Goal: Information Seeking & Learning: Get advice/opinions

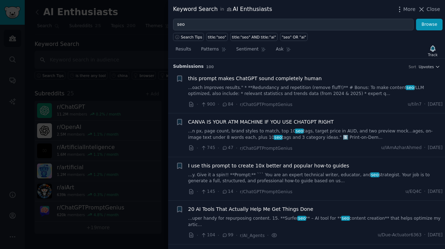
scroll to position [531, 0]
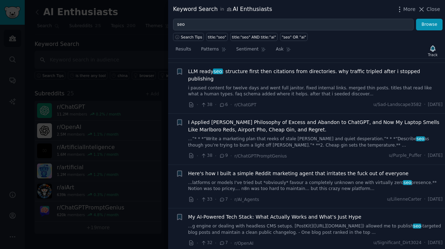
click at [171, 25] on div "seo Browse" at bounding box center [306, 25] width 277 height 12
type input "is there any tool"
click at [416, 19] on button "Browse" at bounding box center [429, 25] width 26 height 12
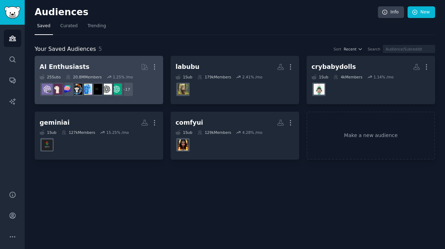
click at [105, 64] on h2 "AI Enthusiasts More" at bounding box center [99, 67] width 119 height 12
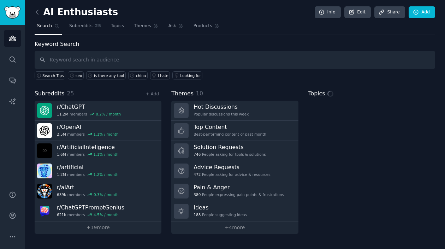
click at [104, 64] on input "text" at bounding box center [235, 60] width 401 height 18
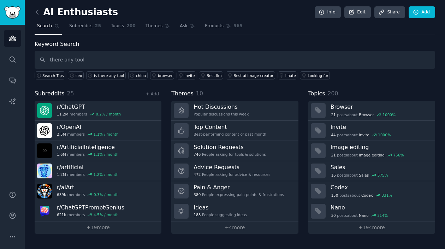
type input "there any tool"
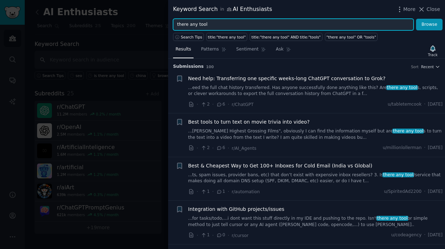
drag, startPoint x: 220, startPoint y: 25, endPoint x: 165, endPoint y: 21, distance: 55.2
click at [165, 21] on div "Keyword Search in AI Enthusiasts More Close there any tool Browse Search Tips t…" at bounding box center [222, 124] width 445 height 249
paste input "is there any tool""
type input "is there any tool"
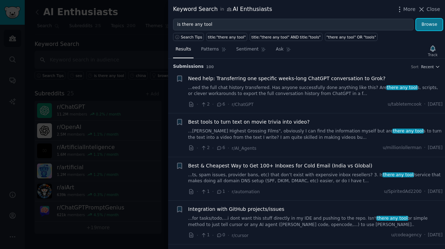
click at [427, 26] on button "Browse" at bounding box center [429, 25] width 26 height 12
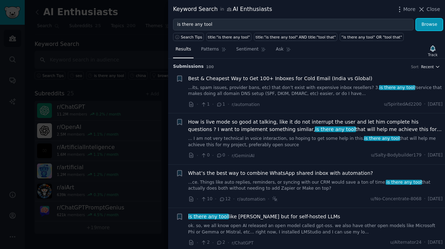
click at [435, 66] on icon "button" at bounding box center [437, 66] width 5 height 5
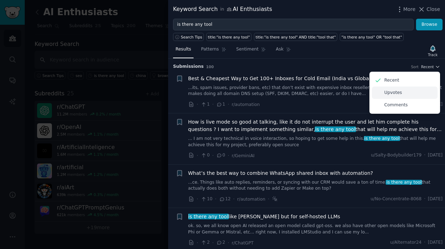
click at [404, 89] on div "Upvotes" at bounding box center [405, 93] width 66 height 12
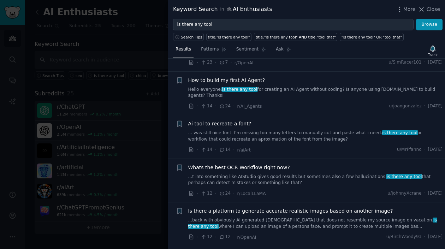
scroll to position [212, 0]
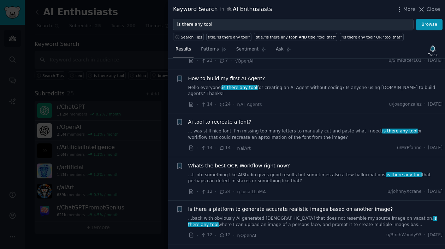
click at [259, 132] on link "... was still nice font. I'm missing too many letters to manually cut and paste…" at bounding box center [315, 134] width 255 height 12
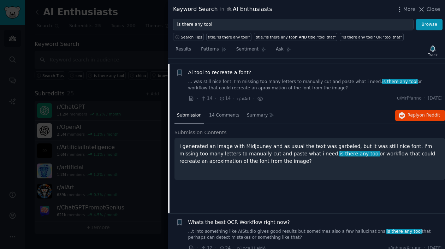
scroll to position [267, 0]
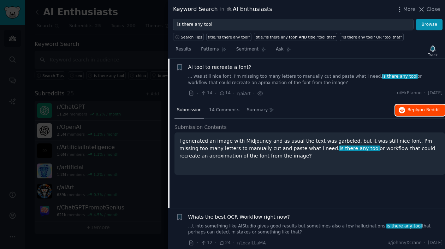
click at [423, 111] on span "on Reddit" at bounding box center [430, 109] width 20 height 5
click at [311, 77] on link "... was still nice font. I'm missing too many letters to manually cut and paste…" at bounding box center [315, 79] width 255 height 12
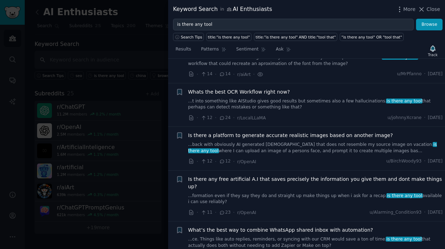
scroll to position [302, 0]
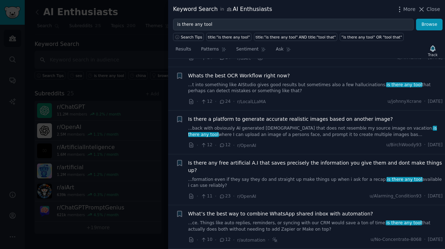
click at [280, 130] on link "...back with obviously AI generated male that does not resemble my source image…" at bounding box center [315, 131] width 255 height 12
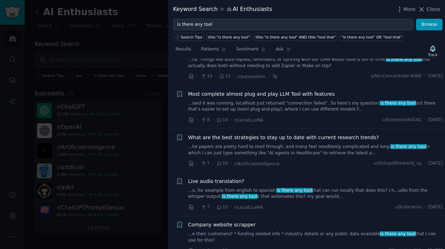
scroll to position [601, 0]
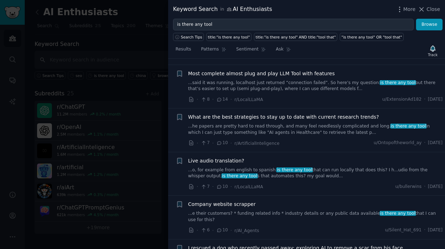
click at [259, 167] on link "...o, for example from english to spanish. is there any tool that can run local…" at bounding box center [315, 173] width 255 height 12
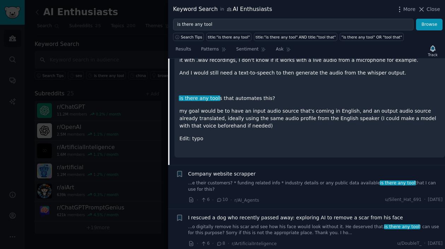
scroll to position [784, 0]
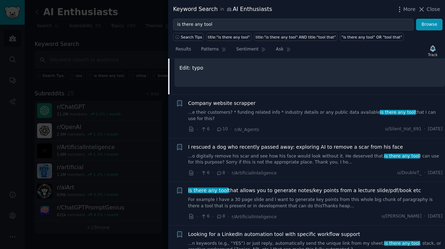
click at [256, 143] on span "I rescued a dog who recently passed away: exploring AI to remove a scar from hi…" at bounding box center [295, 146] width 215 height 7
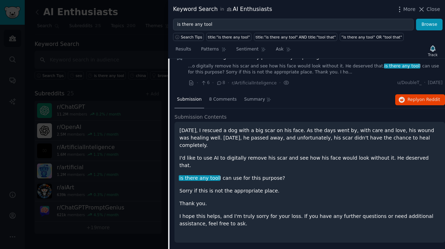
scroll to position [695, 0]
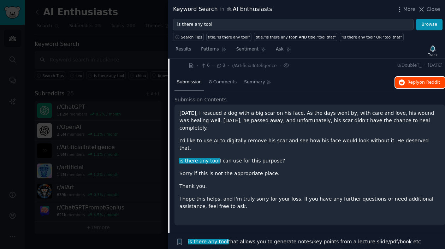
click at [424, 79] on span "Reply on Reddit" at bounding box center [424, 82] width 33 height 6
